Goal: Navigation & Orientation: Understand site structure

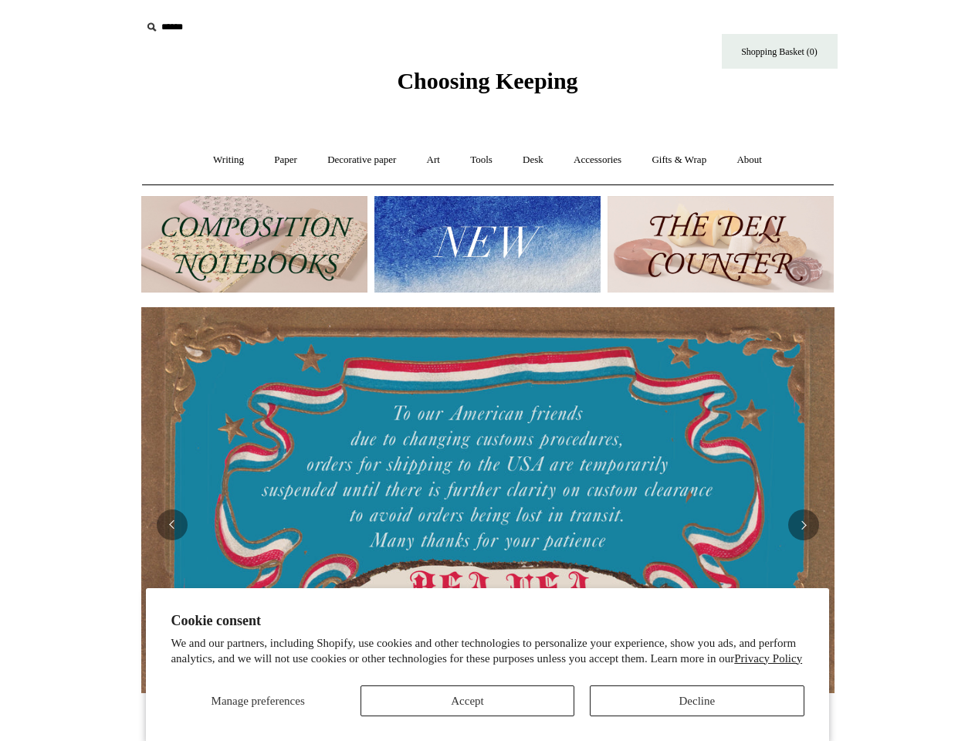
click at [488, 371] on img at bounding box center [487, 500] width 693 height 386
click at [257, 701] on span "Manage preferences" at bounding box center [258, 701] width 93 height 12
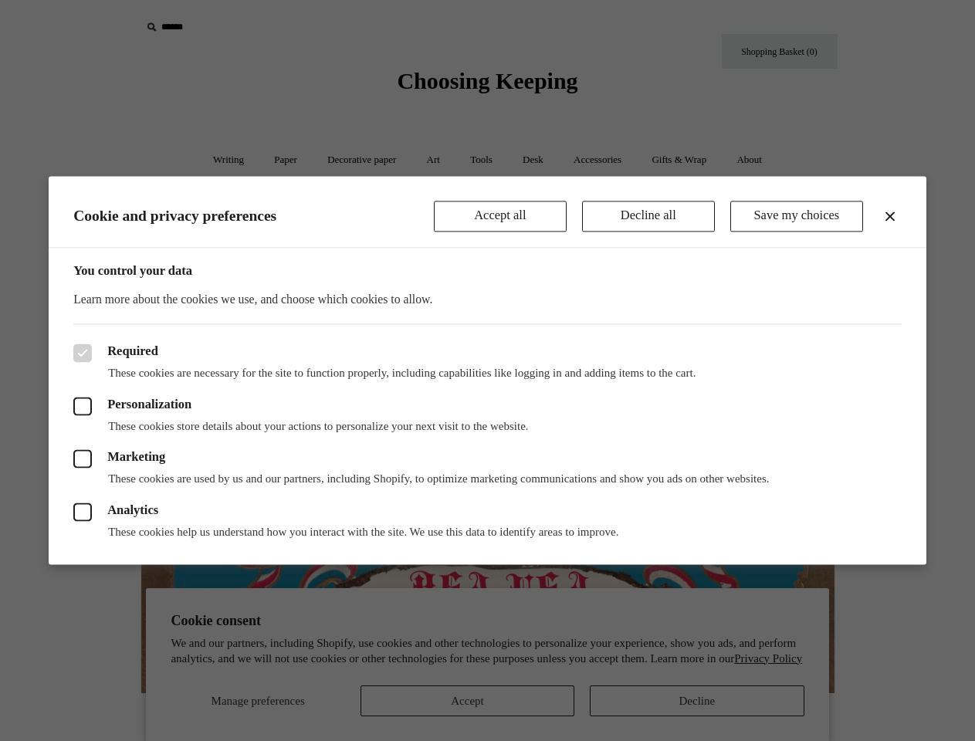
click at [696, 701] on div at bounding box center [487, 370] width 975 height 741
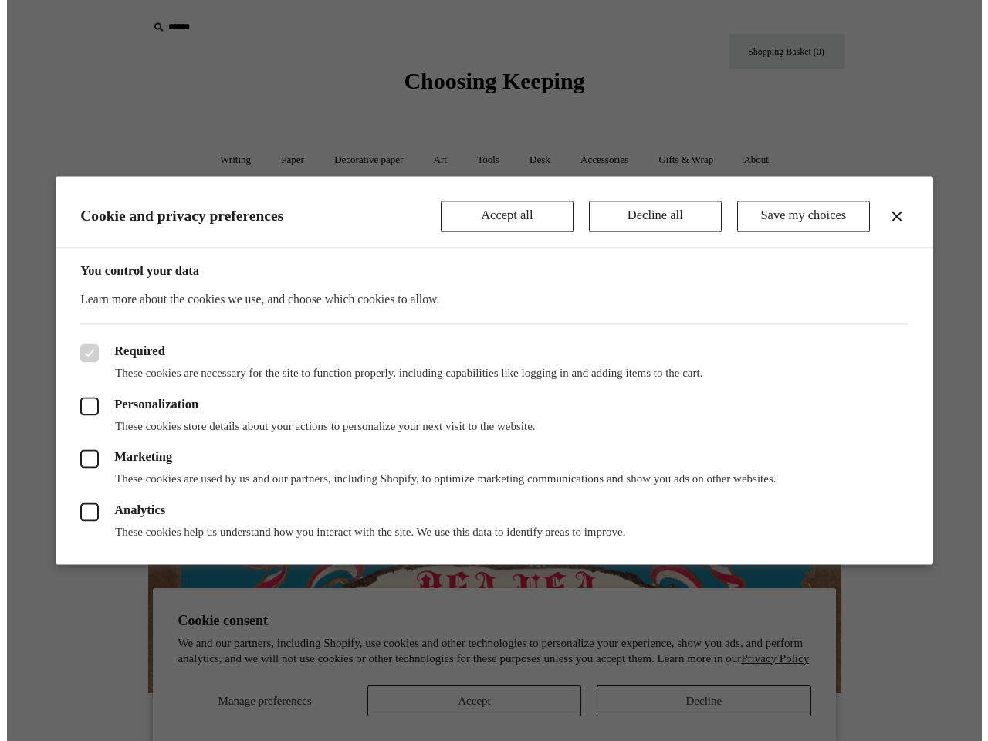
scroll to position [0, 693]
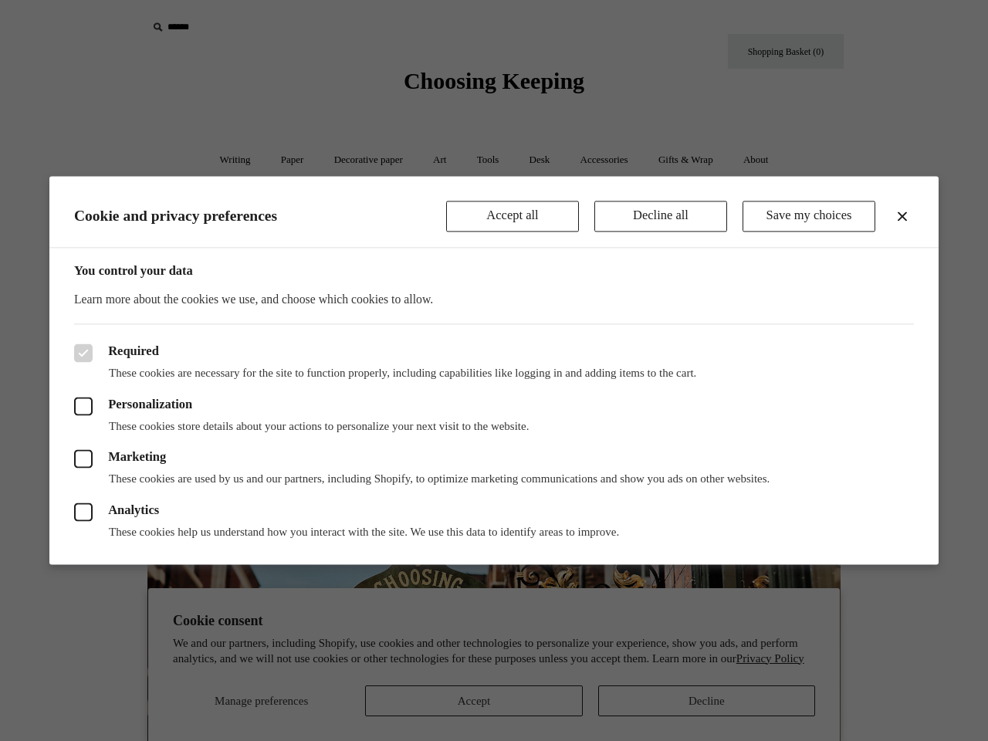
click at [236, 27] on div at bounding box center [494, 370] width 988 height 741
click at [487, 244] on header "Cookie and privacy preferences Accept all Decline all Save my choices" at bounding box center [493, 212] width 889 height 72
click at [488, 518] on label "Analytics" at bounding box center [494, 512] width 840 height 19
click at [488, 500] on div "Analytics These cookies help us understand how you interact with the site. We u…" at bounding box center [494, 513] width 840 height 53
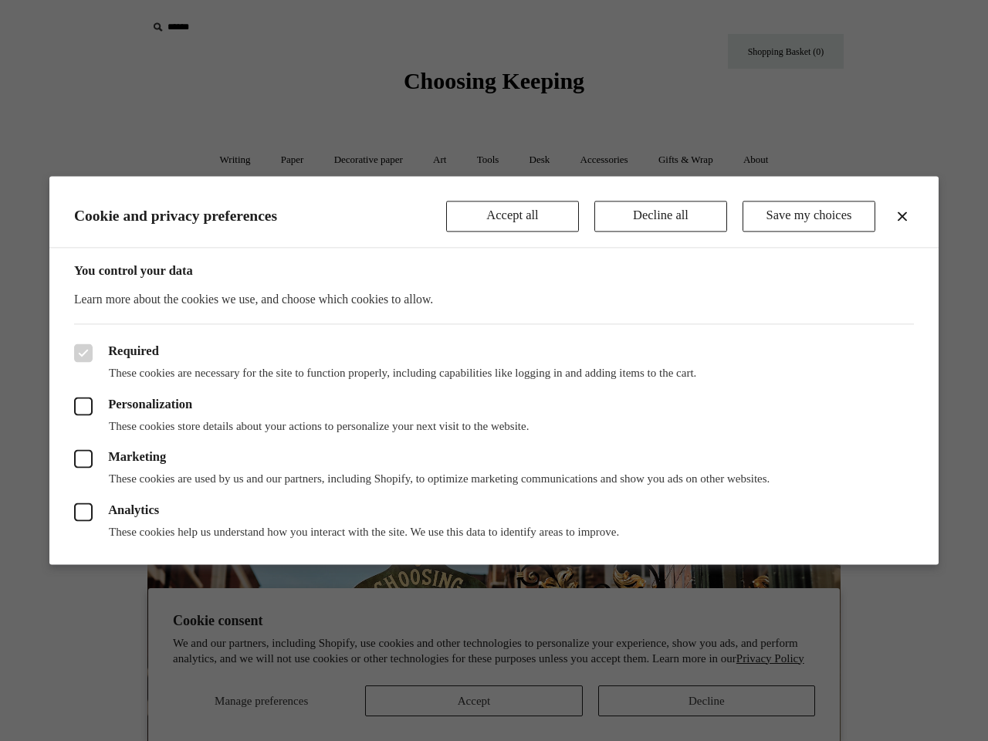
click at [905, 524] on div "Analytics These cookies help us understand how you interact with the site. We u…" at bounding box center [494, 513] width 840 height 53
